Goal: Information Seeking & Learning: Learn about a topic

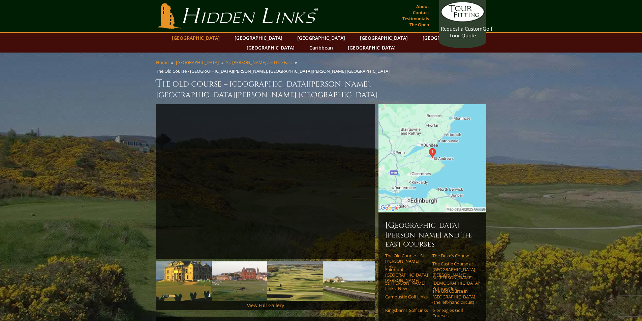
click at [218, 38] on link "[GEOGRAPHIC_DATA]" at bounding box center [196, 38] width 55 height 10
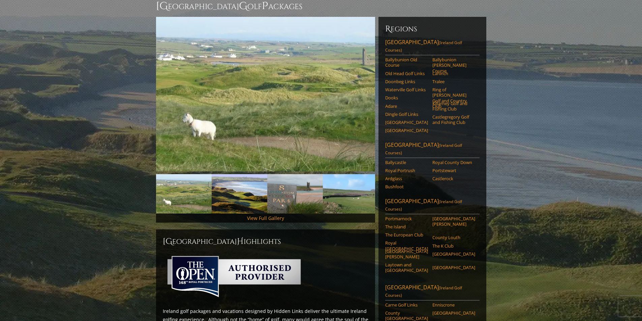
scroll to position [67, 0]
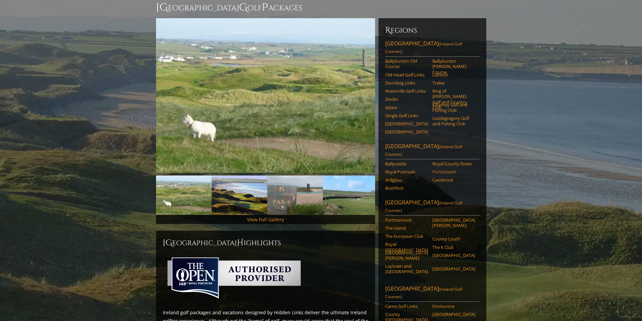
click at [445, 169] on link "Portstewart" at bounding box center [453, 171] width 43 height 5
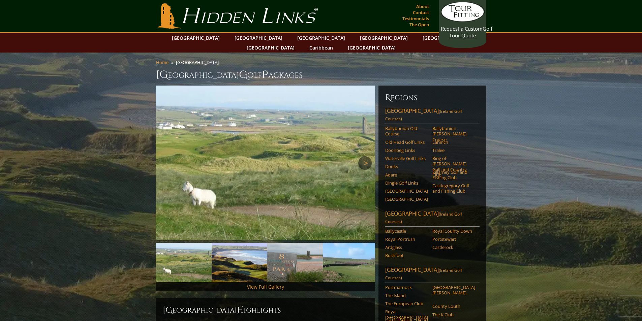
click at [365, 156] on link "Next" at bounding box center [364, 162] width 13 height 13
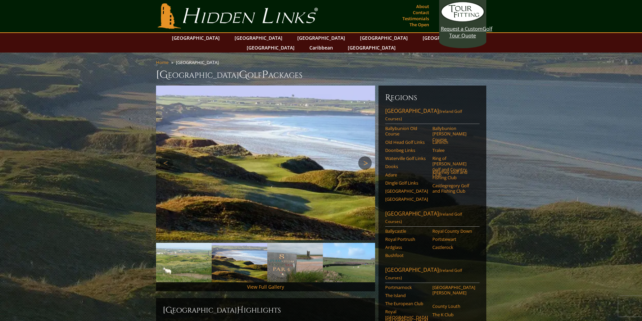
click at [364, 156] on link "Next" at bounding box center [364, 162] width 13 height 13
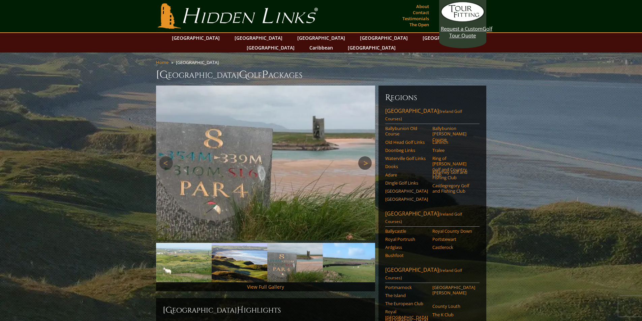
click at [364, 156] on link "Next" at bounding box center [364, 162] width 13 height 13
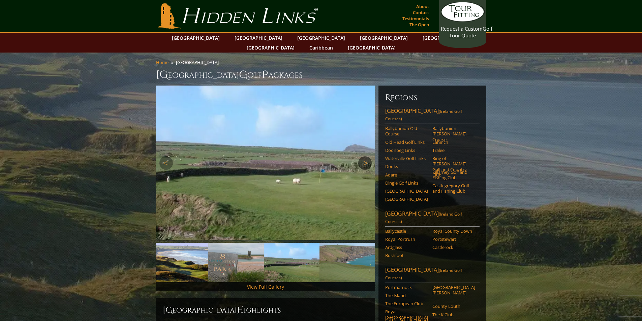
click at [364, 156] on link "Next" at bounding box center [364, 162] width 13 height 13
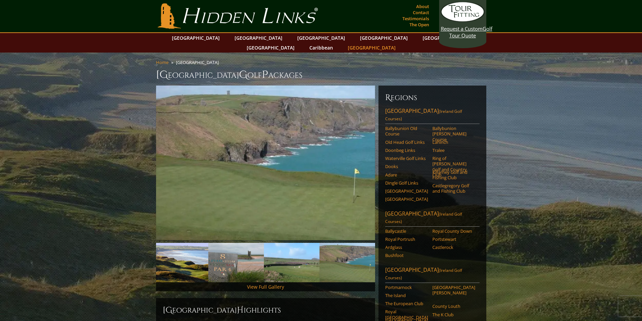
click at [399, 43] on link "[GEOGRAPHIC_DATA]" at bounding box center [371, 48] width 55 height 10
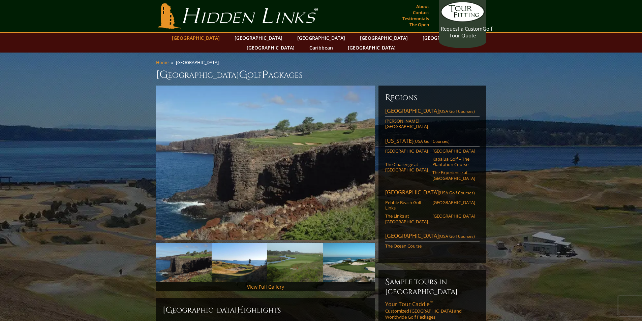
click at [219, 38] on link "[GEOGRAPHIC_DATA]" at bounding box center [196, 38] width 55 height 10
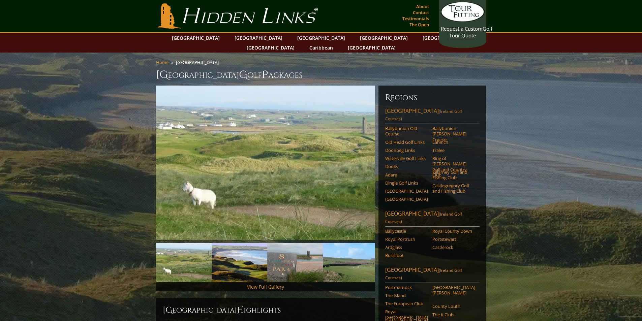
click at [396, 107] on link "Southwest Ireland (Ireland Golf Courses)" at bounding box center [432, 115] width 94 height 17
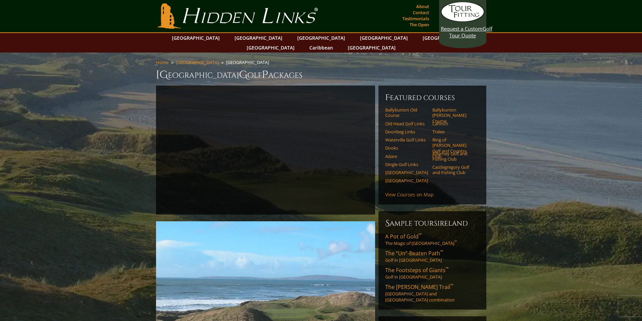
click at [407, 191] on link "View Courses on Map" at bounding box center [409, 194] width 49 height 6
click at [403, 233] on span "A Pot of Gold ™" at bounding box center [403, 236] width 36 height 7
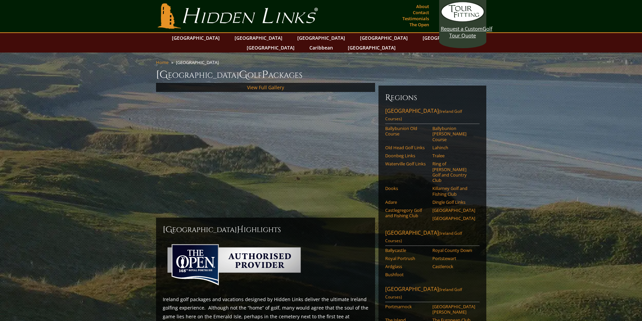
scroll to position [67, 0]
